Goal: Task Accomplishment & Management: Manage account settings

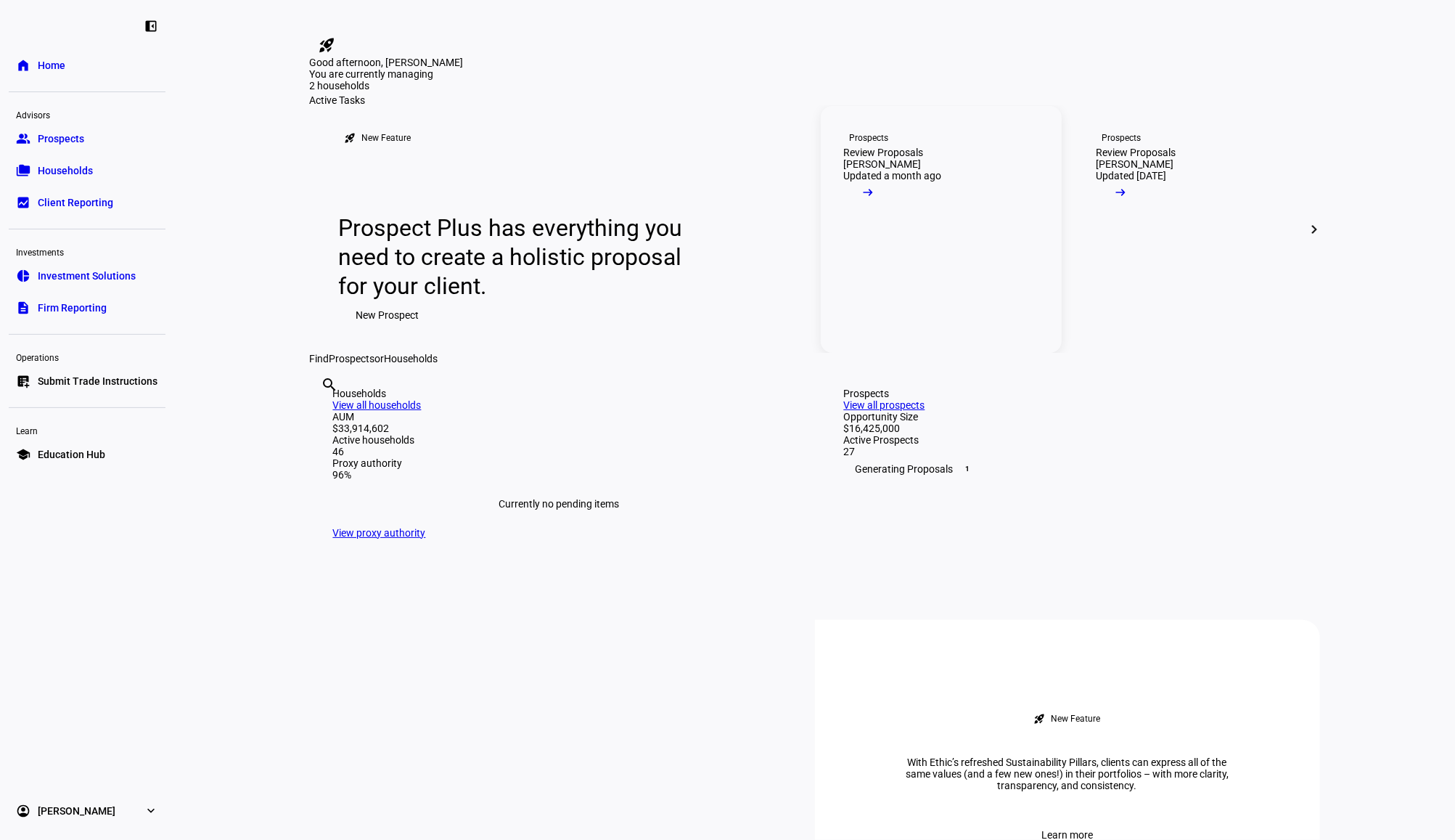
click at [969, 311] on link "Prospects Review Proposals [PERSON_NAME] Updated a month ago arrow_right_alt" at bounding box center [941, 229] width 241 height 246
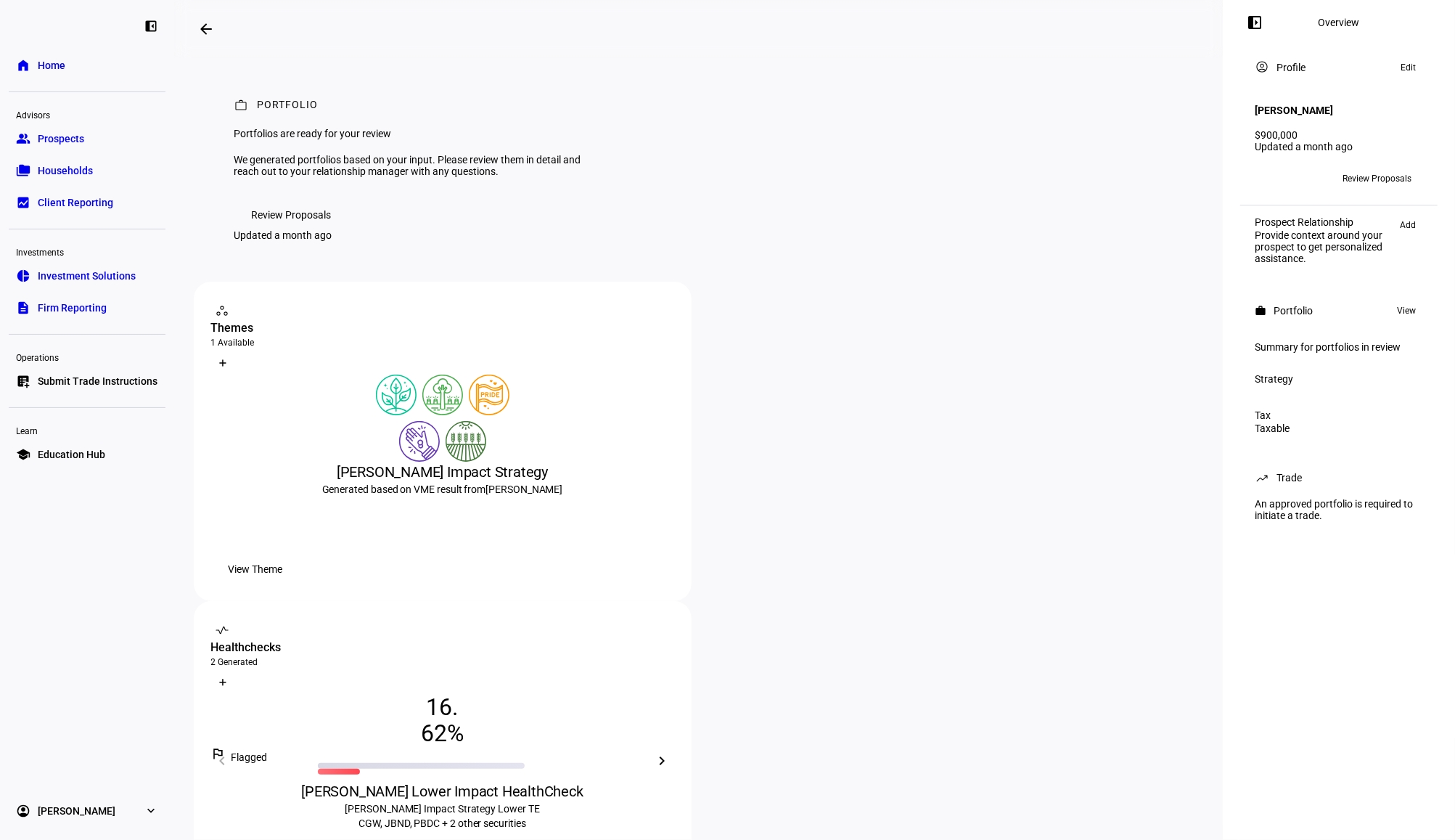
click at [283, 583] on span "View Theme" at bounding box center [256, 569] width 54 height 29
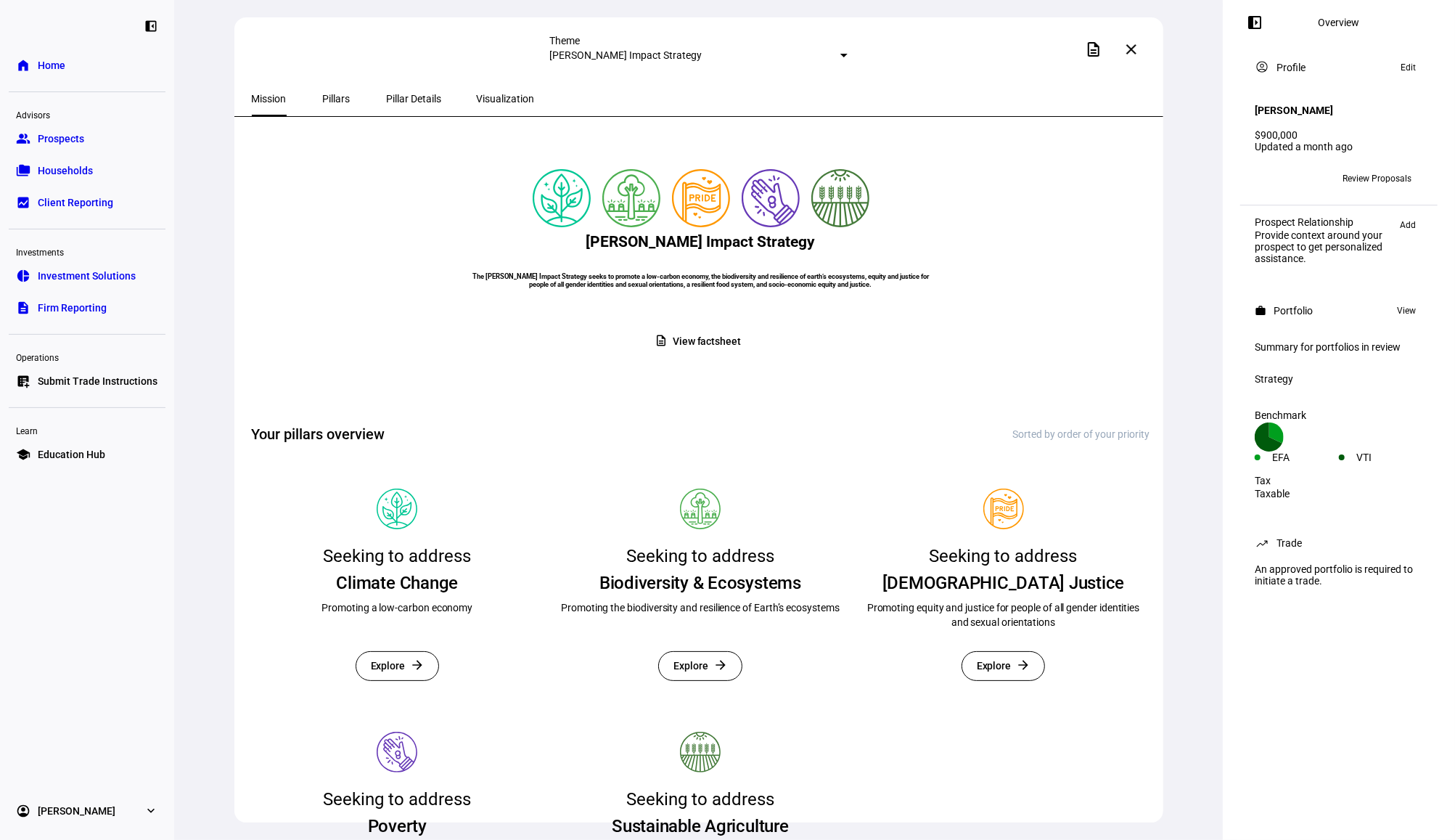
click at [1146, 50] on span at bounding box center [1132, 49] width 35 height 35
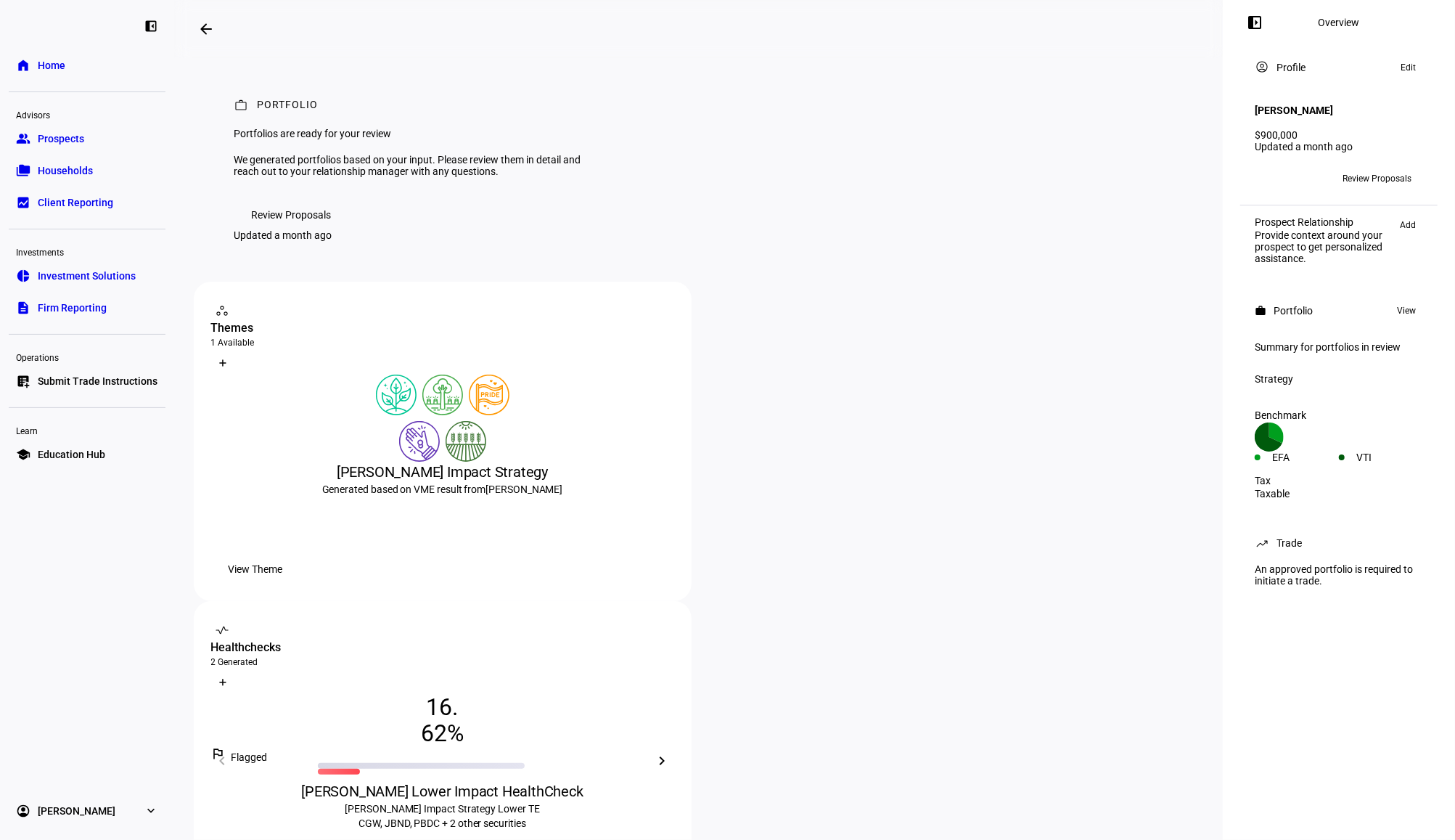
click at [319, 229] on span "Review Proposals" at bounding box center [292, 215] width 80 height 29
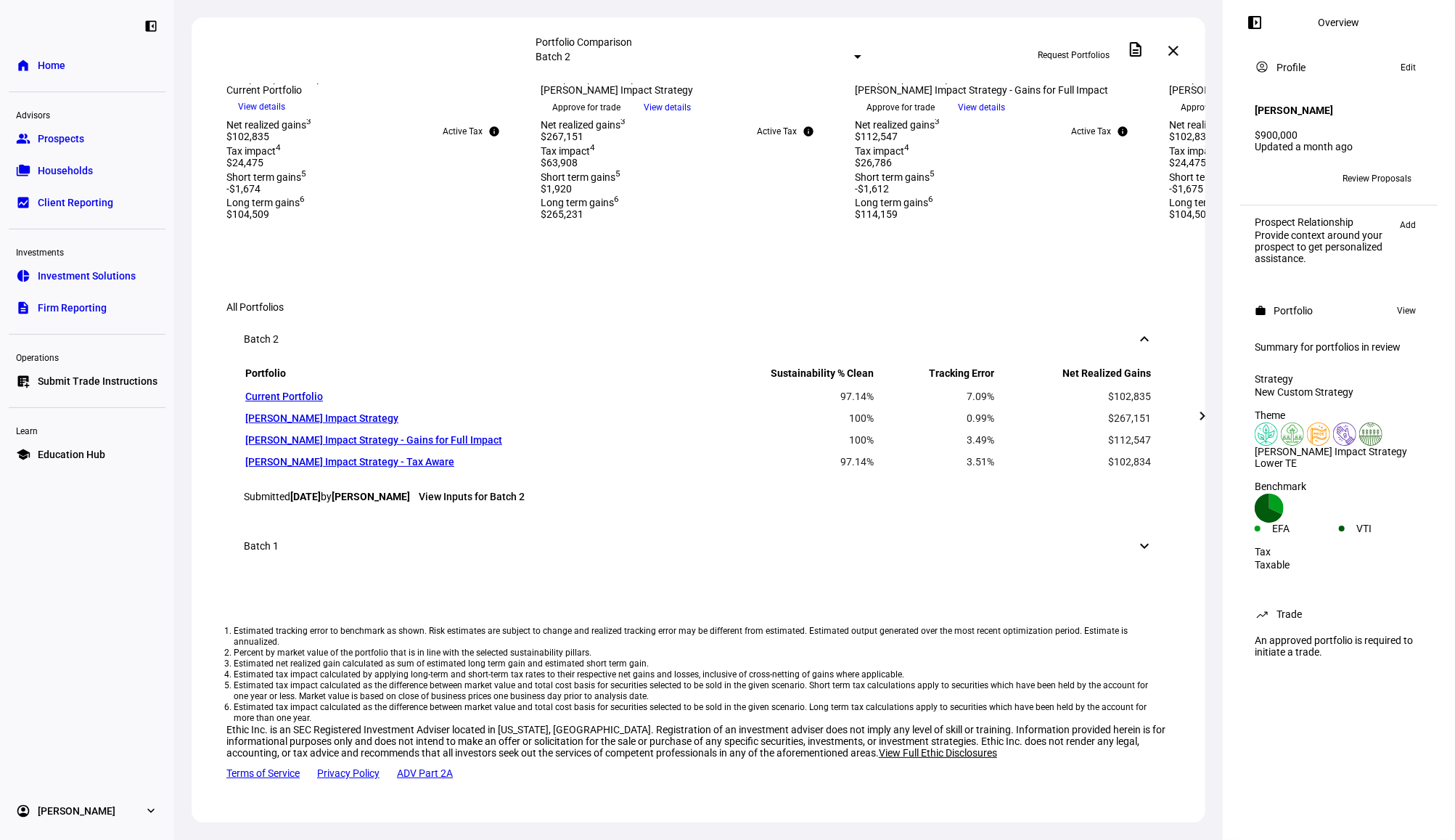
scroll to position [581, 0]
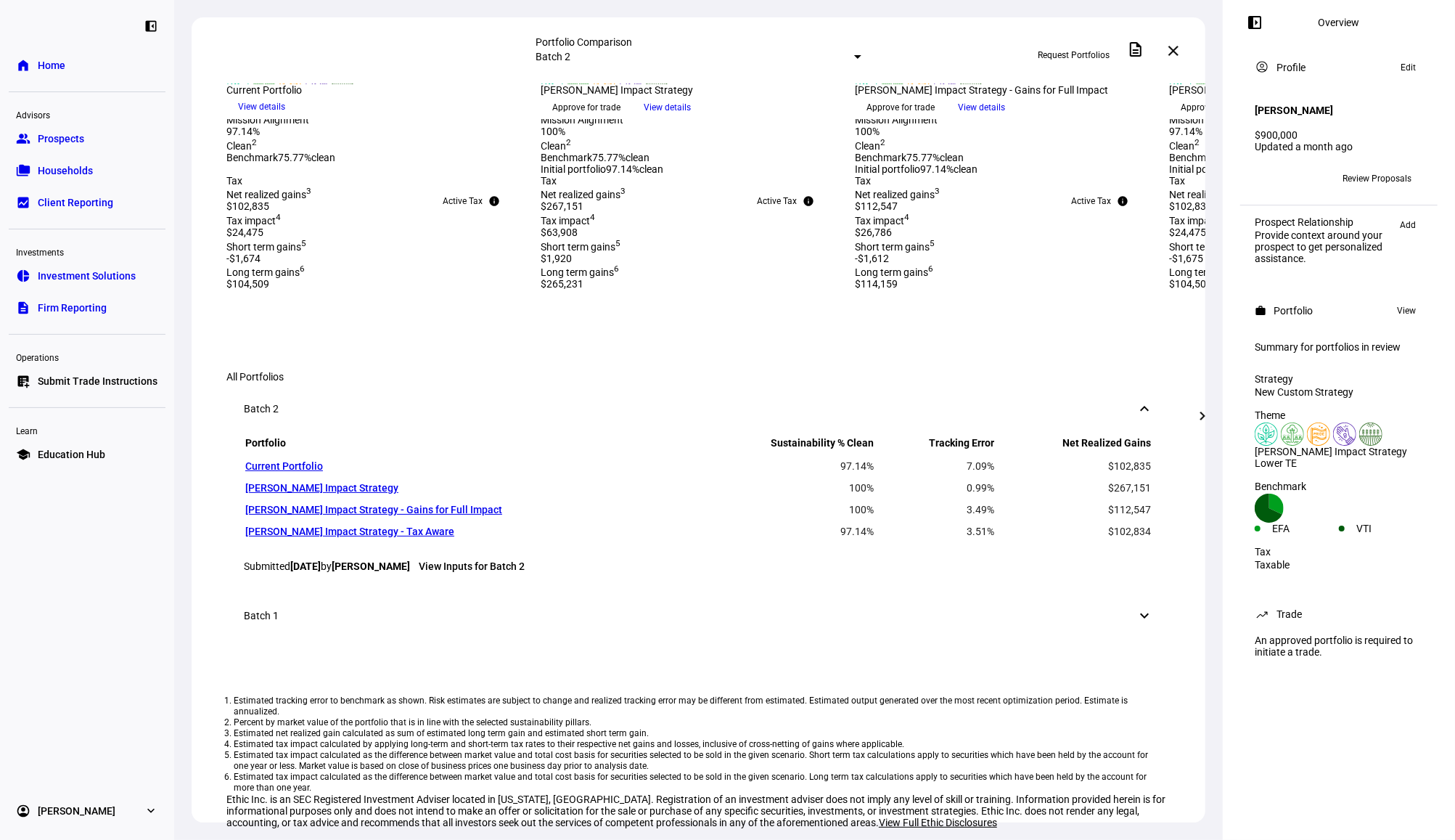
drag, startPoint x: 867, startPoint y: 783, endPoint x: 1109, endPoint y: 776, distance: 242.1
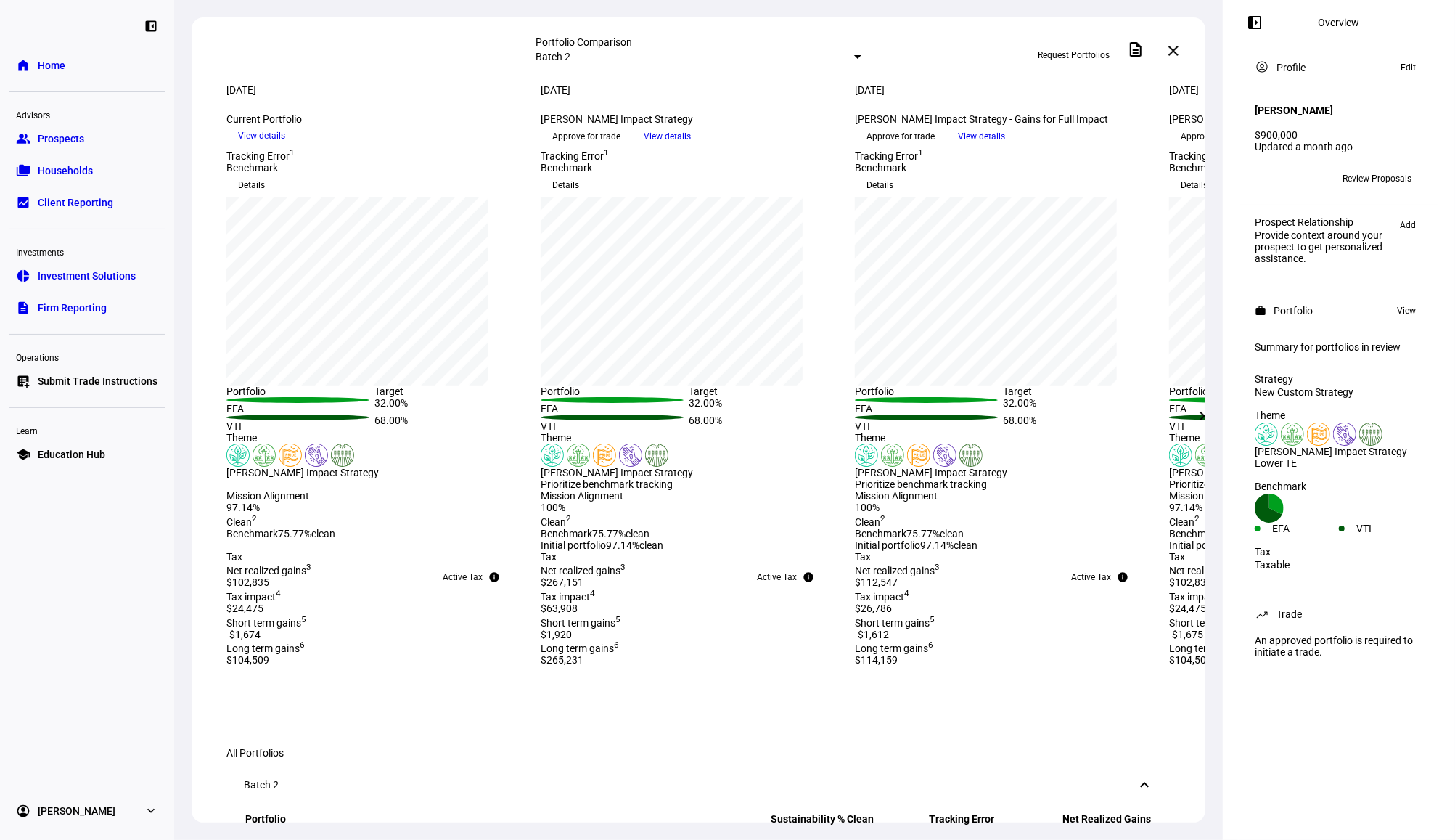
scroll to position [0, 0]
